Goal: Information Seeking & Learning: Find contact information

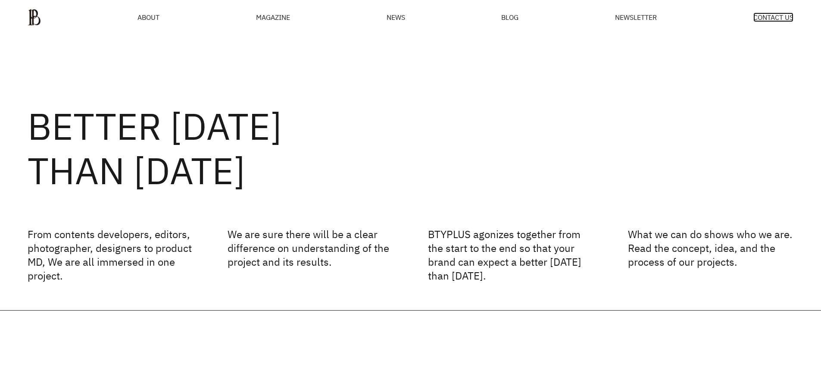
click at [770, 17] on span "CONTACT US" at bounding box center [774, 17] width 40 height 7
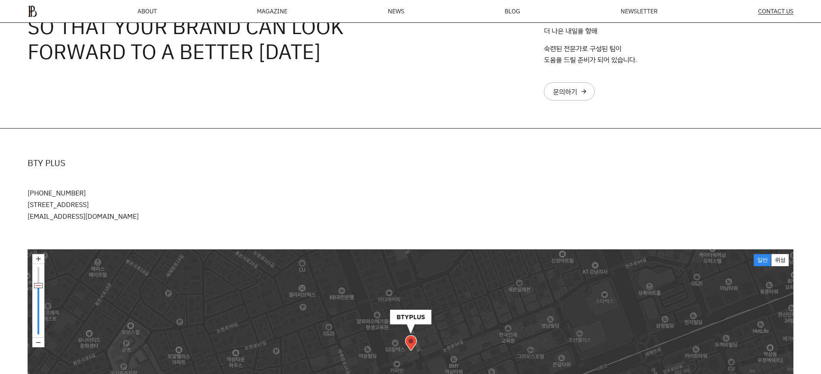
scroll to position [160, 0]
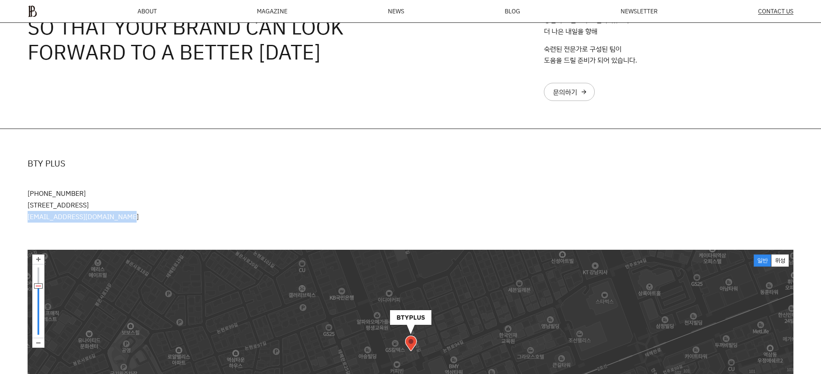
drag, startPoint x: 126, startPoint y: 221, endPoint x: 27, endPoint y: 223, distance: 99.2
click at [27, 223] on div "BTY PLUS 010-5474-5552 서울특별시 강남구 봉은사로30길 76 오피스B역삼 L1층 junghwan.park@btyplus.co…" at bounding box center [410, 189] width 821 height 121
